Goal: Task Accomplishment & Management: Use online tool/utility

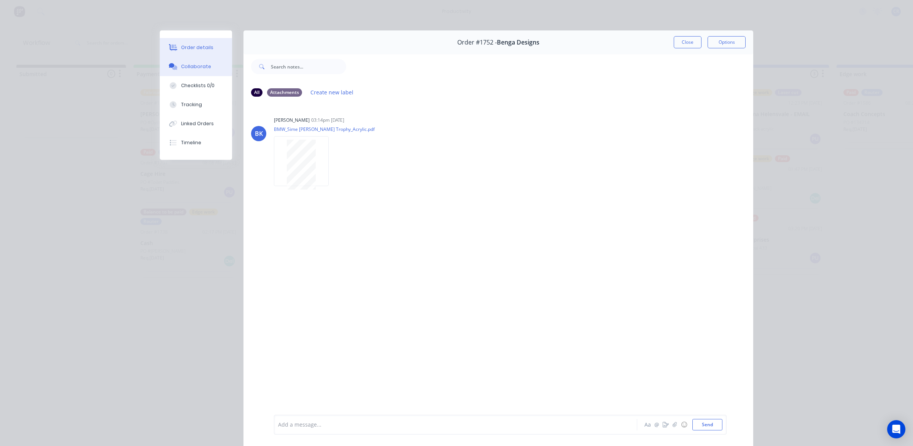
click at [212, 46] on button "Order details" at bounding box center [196, 47] width 72 height 19
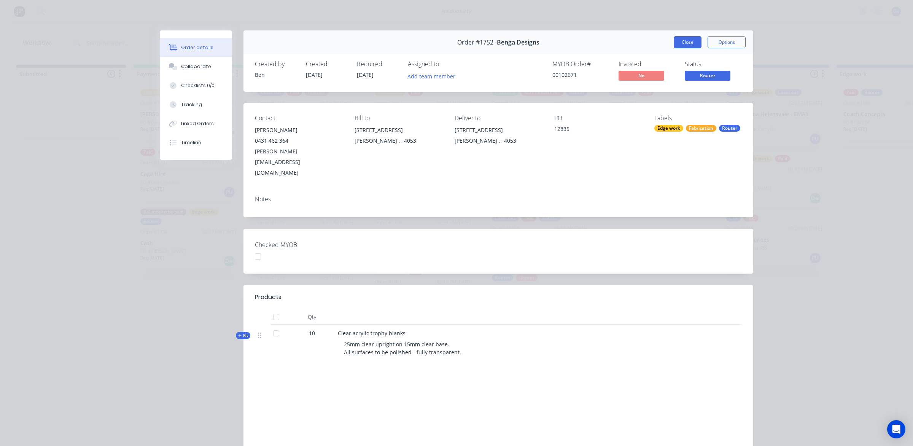
click at [688, 40] on button "Close" at bounding box center [687, 42] width 28 height 12
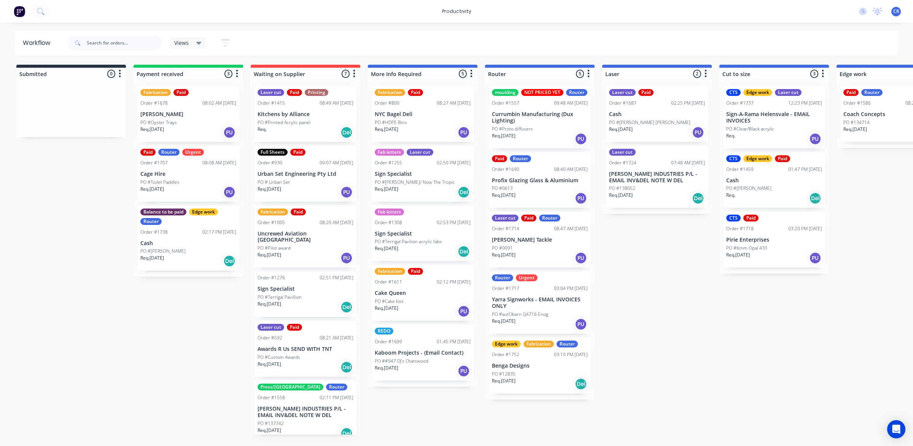
click at [660, 119] on div "PO #[PERSON_NAME] [PERSON_NAME]" at bounding box center [657, 122] width 96 height 7
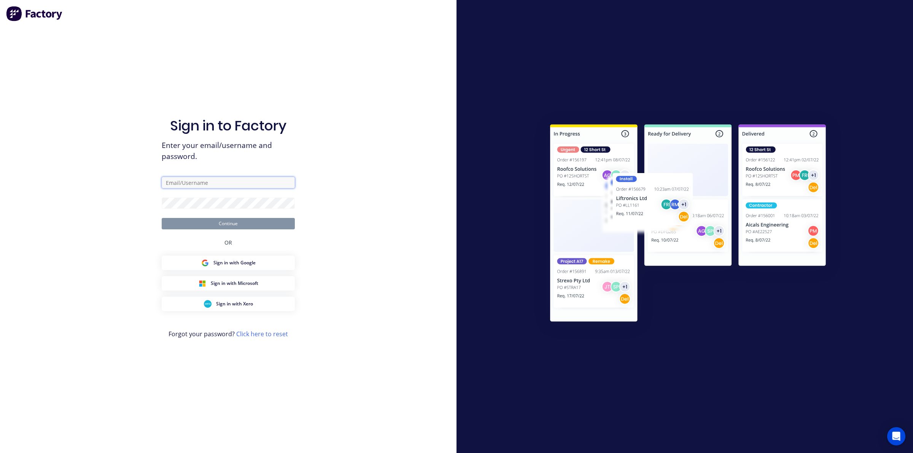
click at [233, 179] on input "text" at bounding box center [228, 182] width 133 height 11
type input "allstarrouter@gmail.com"
click at [220, 224] on button "Continue" at bounding box center [228, 223] width 133 height 11
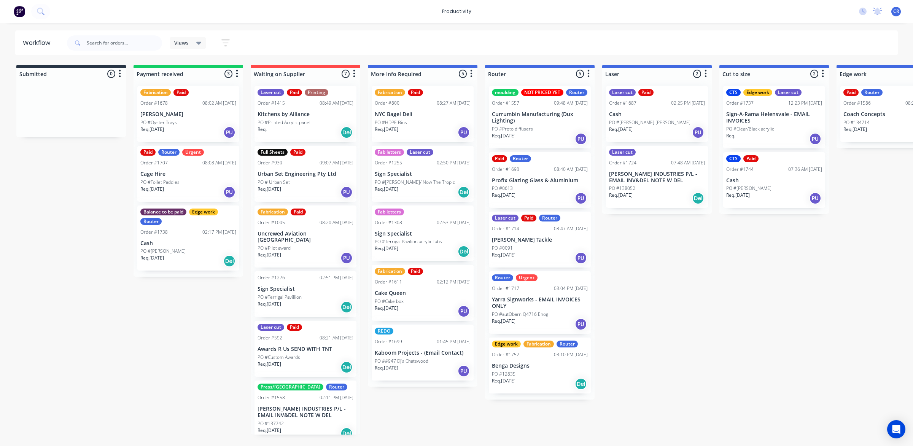
click at [649, 121] on div "PO #[PERSON_NAME] [PERSON_NAME]" at bounding box center [657, 122] width 96 height 7
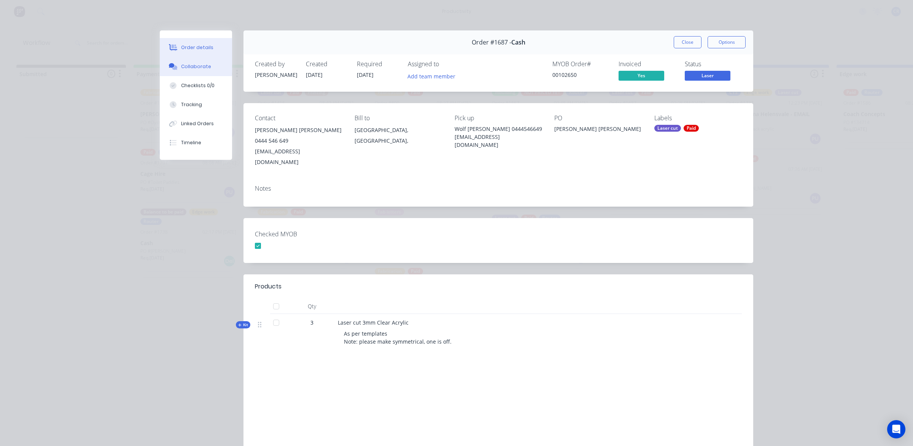
click at [198, 67] on div "Collaborate" at bounding box center [196, 66] width 30 height 7
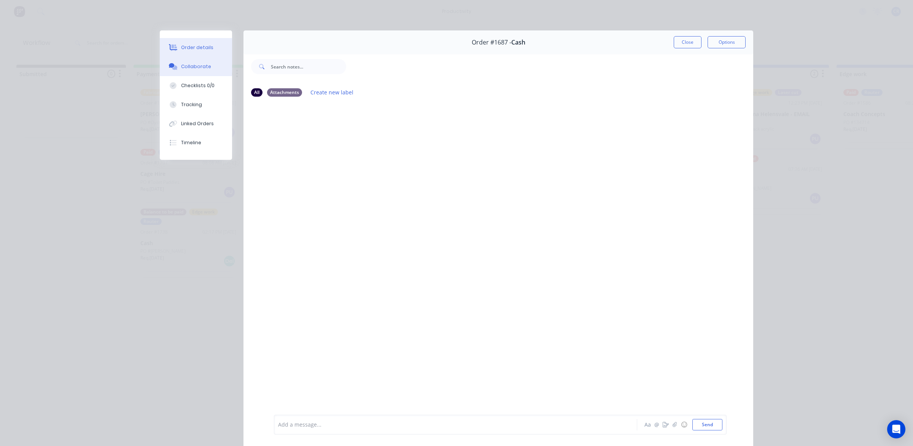
click at [200, 51] on button "Order details" at bounding box center [196, 47] width 72 height 19
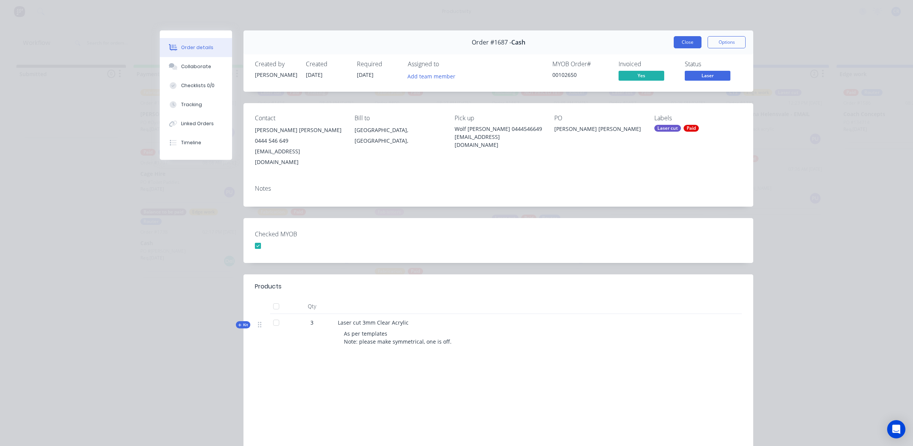
click at [687, 40] on button "Close" at bounding box center [687, 42] width 28 height 12
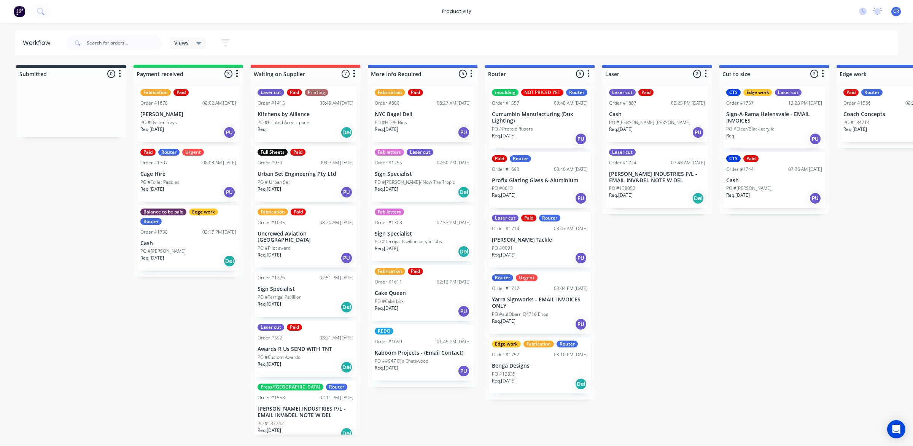
click at [655, 185] on div "PO #138052" at bounding box center [657, 188] width 96 height 7
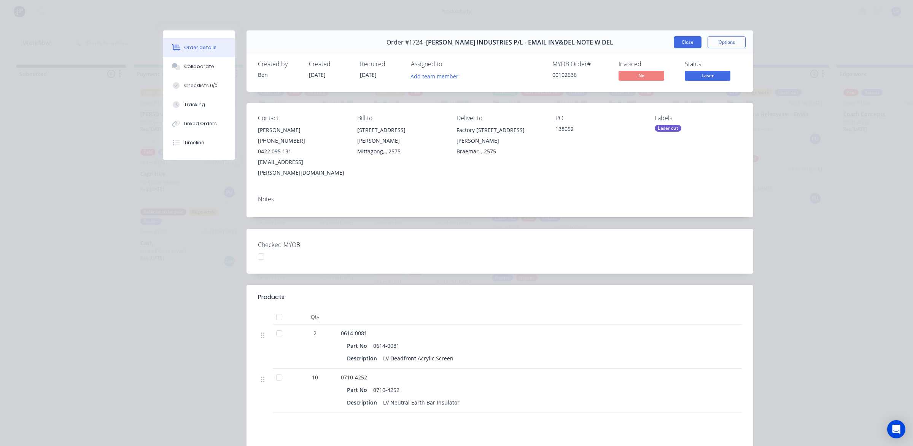
click at [687, 42] on button "Close" at bounding box center [687, 42] width 28 height 12
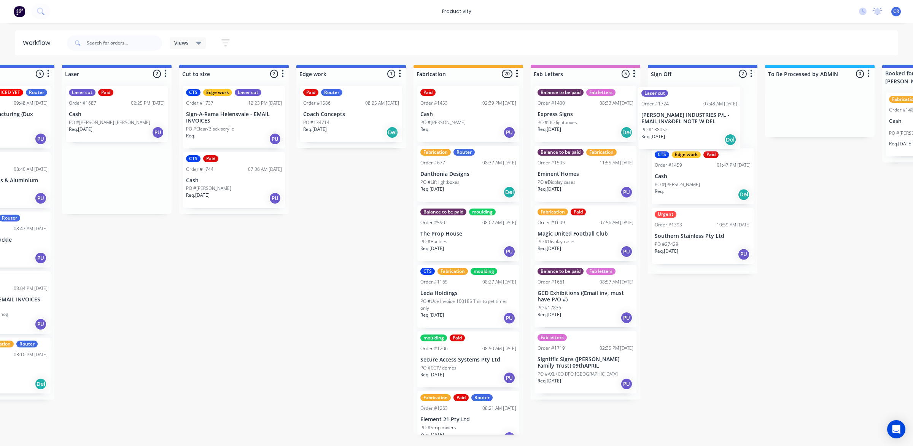
scroll to position [0, 541]
drag, startPoint x: 639, startPoint y: 178, endPoint x: 655, endPoint y: 117, distance: 62.5
click at [655, 117] on div "Submitted 0 Sort By Created date Required date Order number Customer name Most …" at bounding box center [364, 250] width 1820 height 370
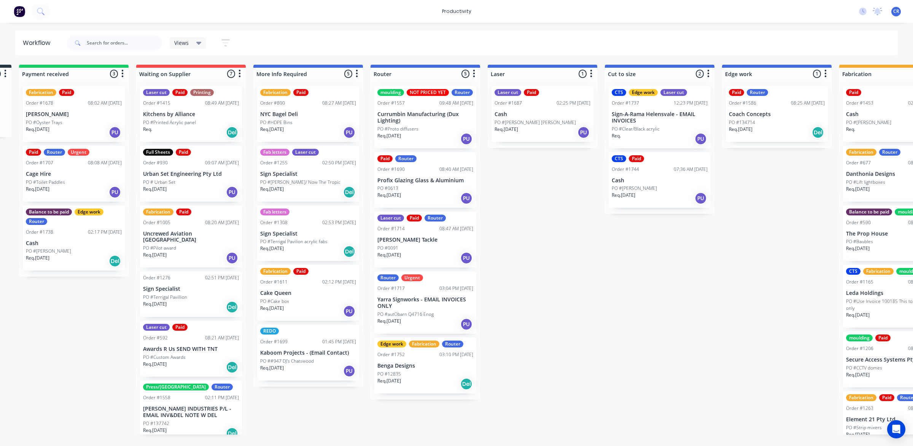
scroll to position [0, 113]
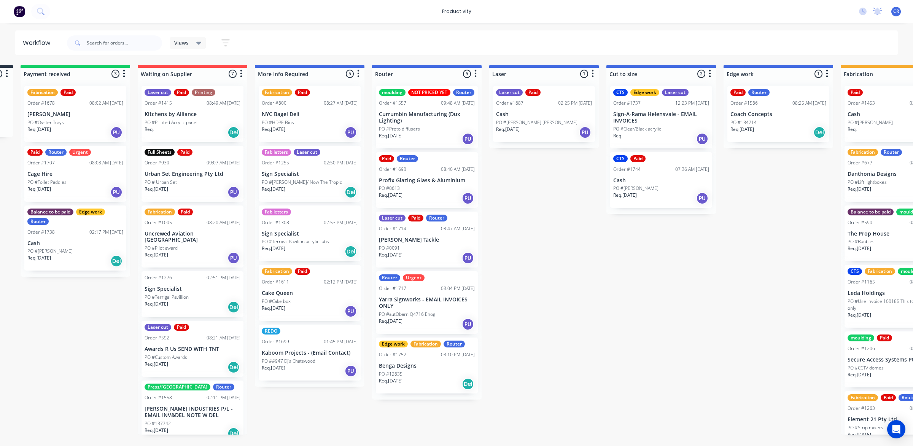
click at [595, 272] on div "Submitted 0 Sort By Created date Required date Order number Customer name Most …" at bounding box center [791, 250] width 1820 height 370
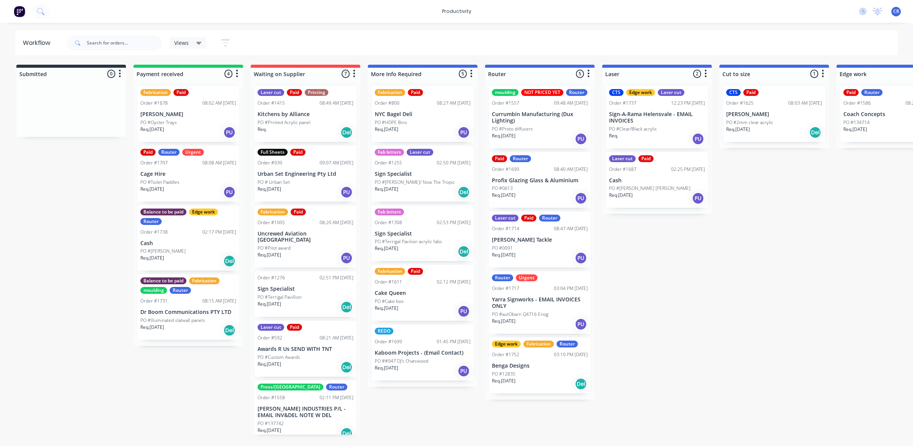
click at [654, 136] on div "Req. PU" at bounding box center [657, 138] width 96 height 13
